Goal: Information Seeking & Learning: Understand process/instructions

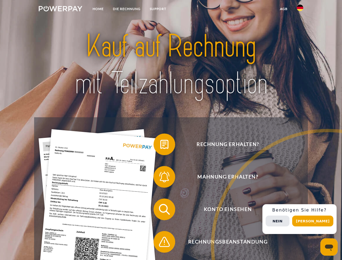
click at [60, 9] on img at bounding box center [61, 8] width 44 height 5
click at [300, 9] on img at bounding box center [300, 8] width 7 height 7
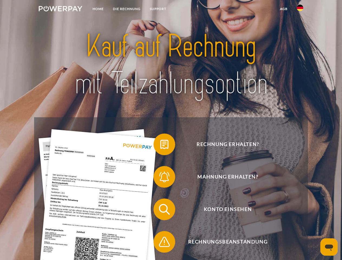
click at [284, 9] on link "agb" at bounding box center [284, 9] width 17 height 10
click at [160, 146] on span at bounding box center [156, 144] width 27 height 27
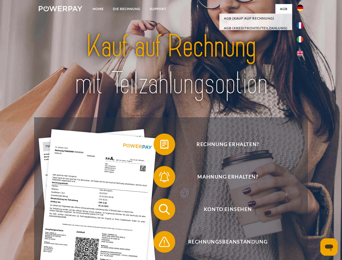
click at [160, 178] on span at bounding box center [156, 176] width 27 height 27
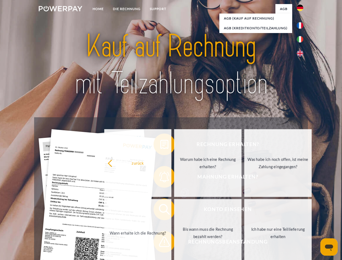
click at [174, 211] on link "Bis wann muss die Rechnung bezahlt werden?" at bounding box center [207, 233] width 67 height 68
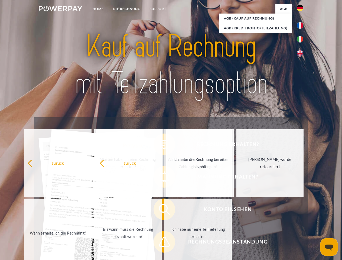
click at [160, 243] on span at bounding box center [156, 242] width 27 height 27
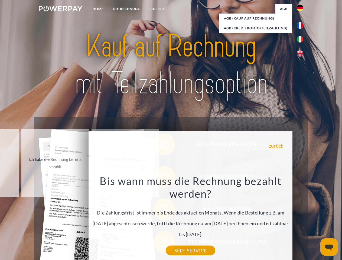
click at [302, 219] on div "Rechnung erhalten? Mahnung erhalten? Konto einsehen" at bounding box center [171, 225] width 274 height 217
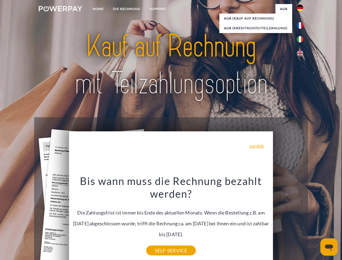
click at [288, 220] on span "Konto einsehen" at bounding box center [228, 210] width 133 height 22
click at [315, 221] on header "Home DIE RECHNUNG SUPPORT" at bounding box center [171, 187] width 342 height 374
